Goal: Information Seeking & Learning: Learn about a topic

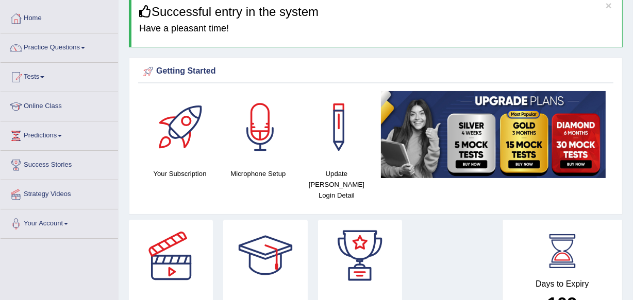
scroll to position [46, 0]
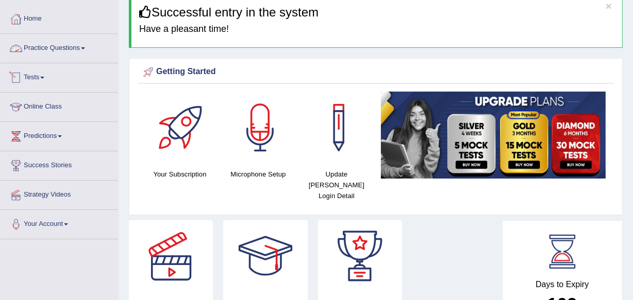
click at [74, 43] on link "Practice Questions" at bounding box center [59, 47] width 117 height 26
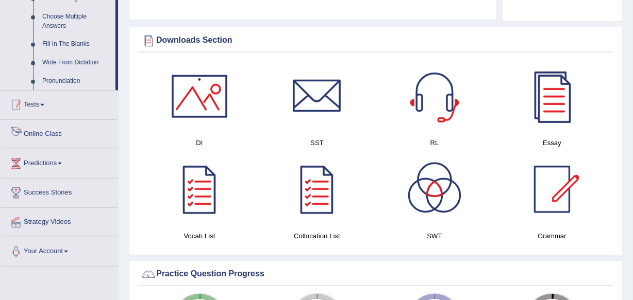
scroll to position [468, 0]
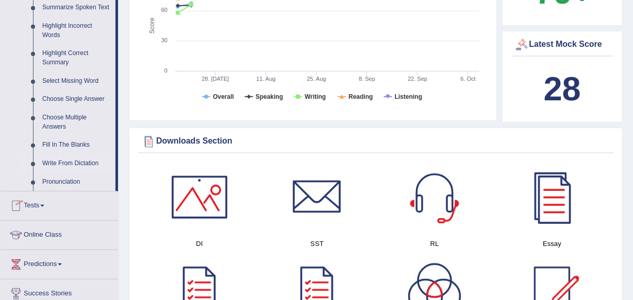
click at [73, 162] on link "Write From Dictation" at bounding box center [77, 164] width 78 height 19
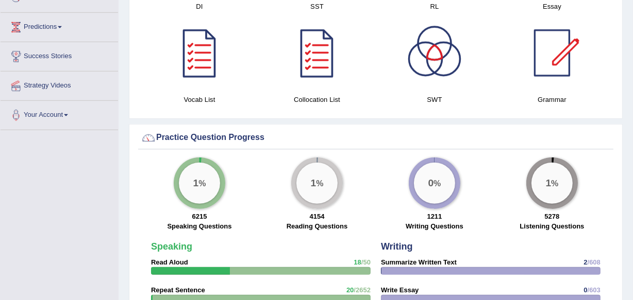
scroll to position [726, 0]
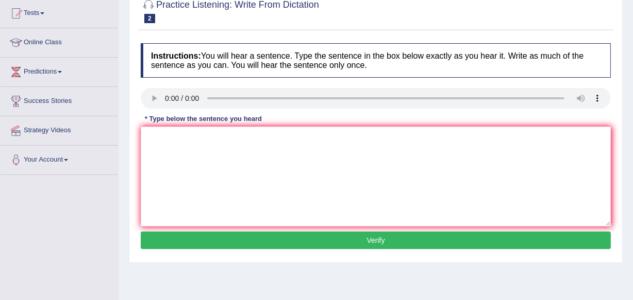
scroll to position [140, 0]
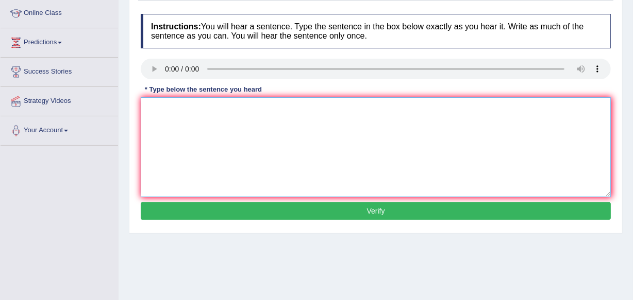
click at [178, 123] on textarea at bounding box center [376, 147] width 470 height 100
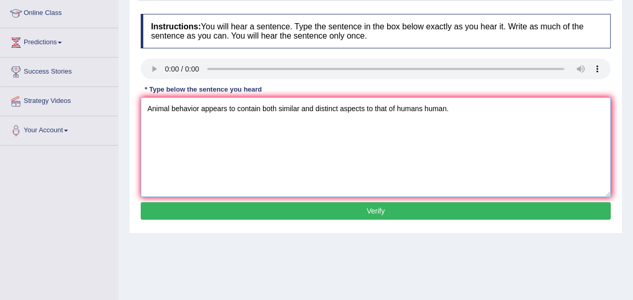
type textarea "Animal behavior appears to contain both similar and distinct aspects to that of…"
click at [392, 212] on button "Verify" at bounding box center [376, 211] width 470 height 18
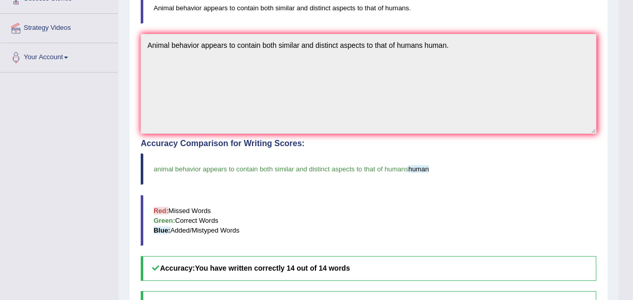
scroll to position [202, 0]
